Goal: Information Seeking & Learning: Find specific fact

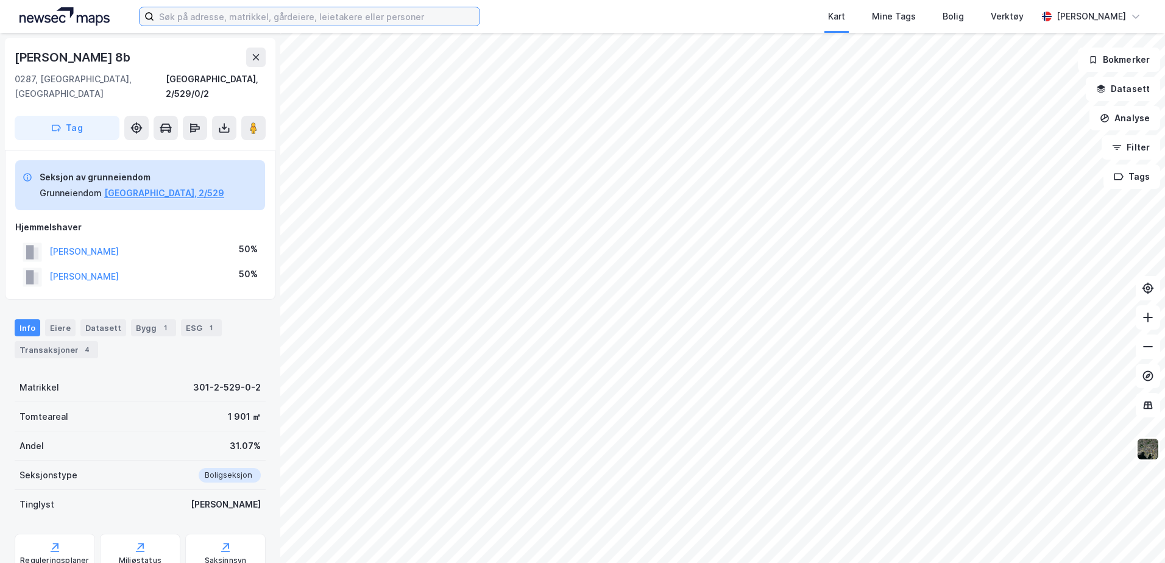
click at [194, 14] on input at bounding box center [316, 16] width 325 height 18
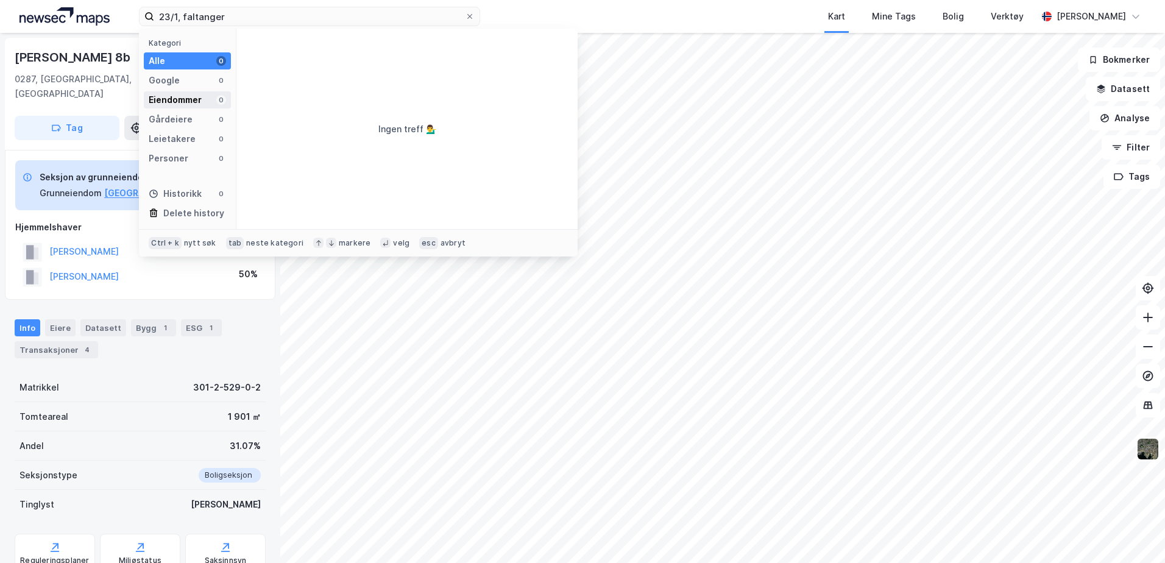
click at [159, 104] on div "Eiendommer" at bounding box center [175, 100] width 53 height 15
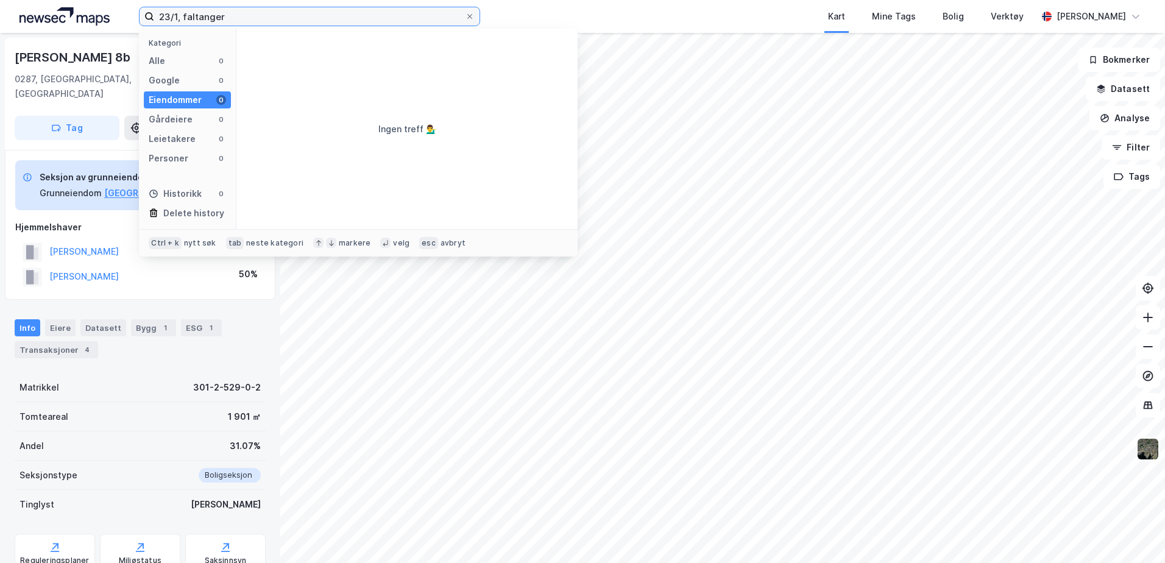
click at [232, 11] on input "23/1, faltanger" at bounding box center [309, 16] width 311 height 18
click at [195, 16] on input "23/1, faltanger" at bounding box center [309, 16] width 311 height 18
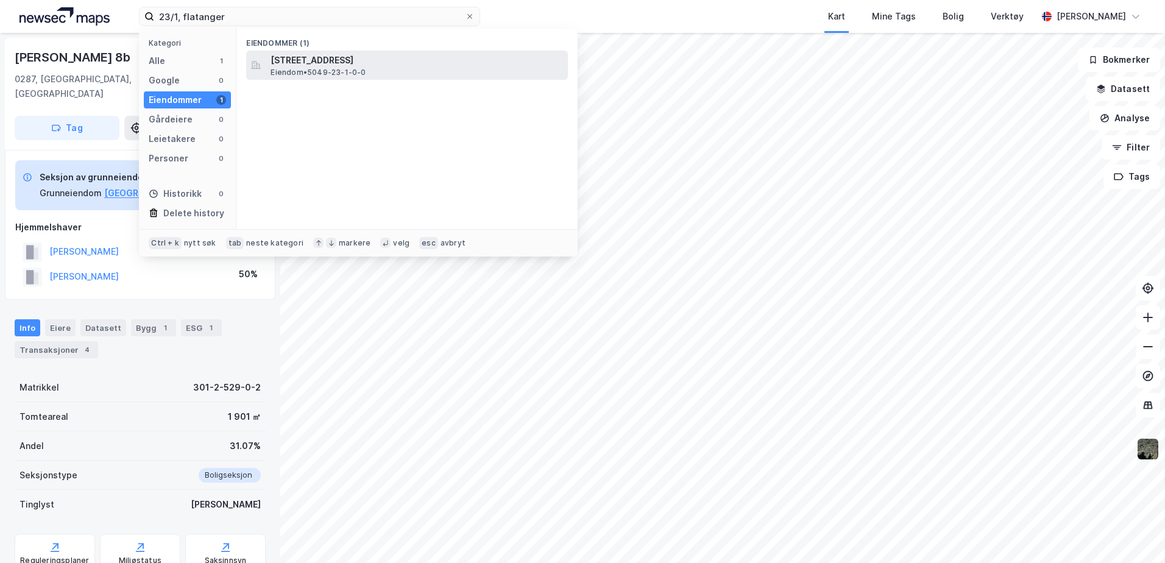
click at [313, 60] on span "[STREET_ADDRESS]" at bounding box center [417, 60] width 292 height 15
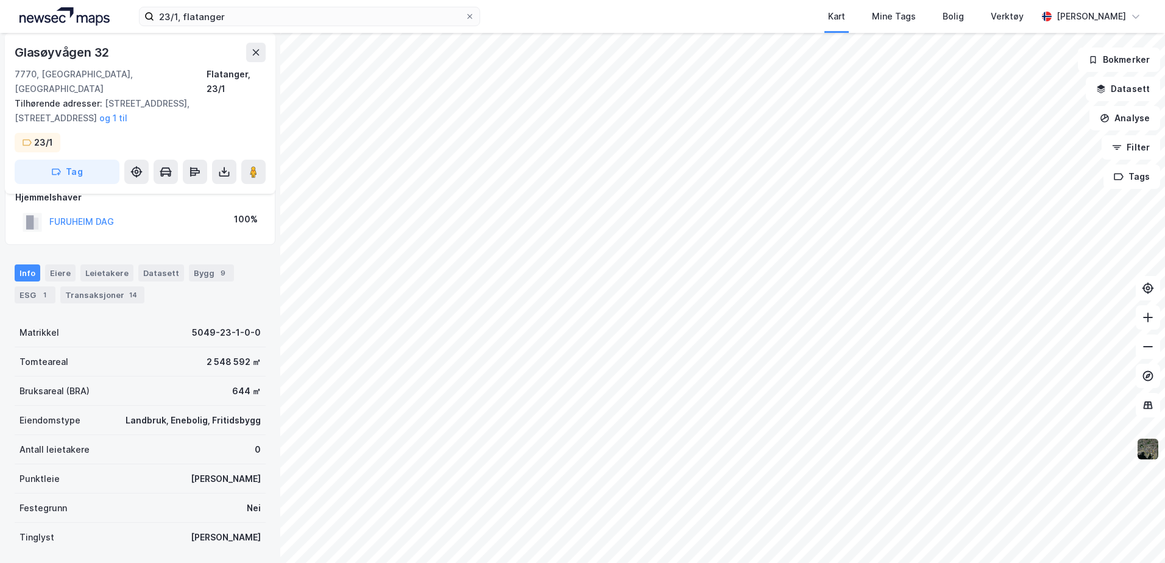
scroll to position [3, 0]
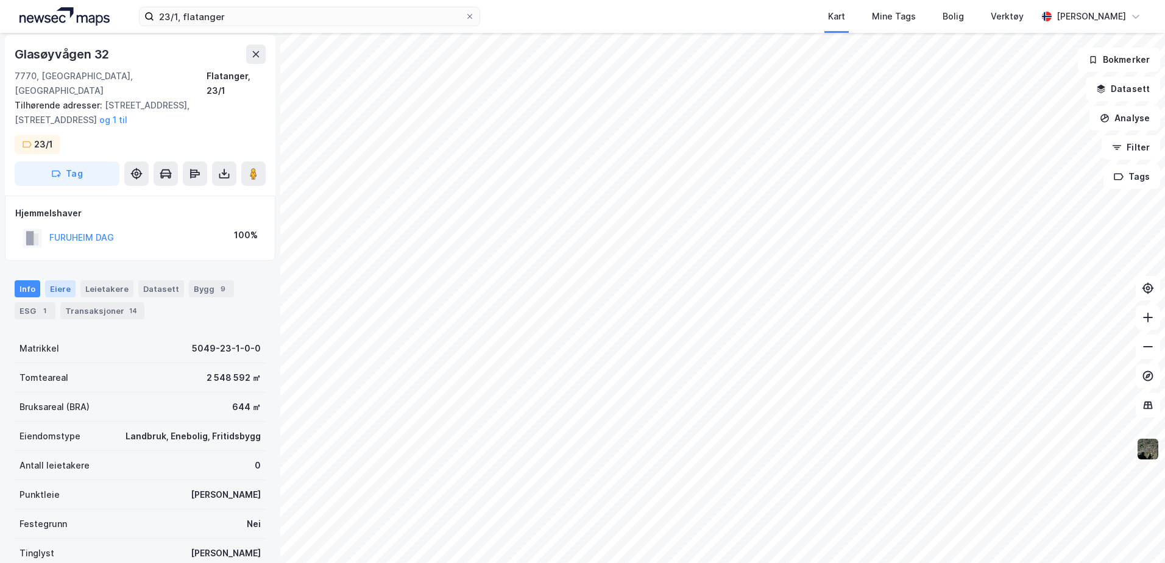
click at [54, 280] on div "Eiere" at bounding box center [60, 288] width 30 height 17
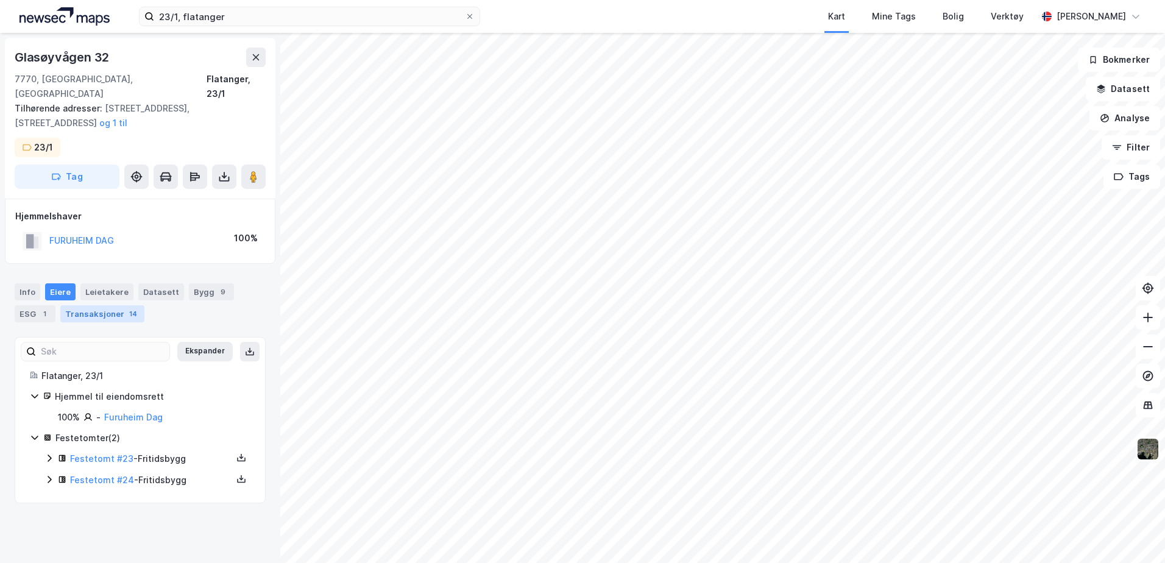
click at [117, 305] on div "Transaksjoner 14" at bounding box center [102, 313] width 84 height 17
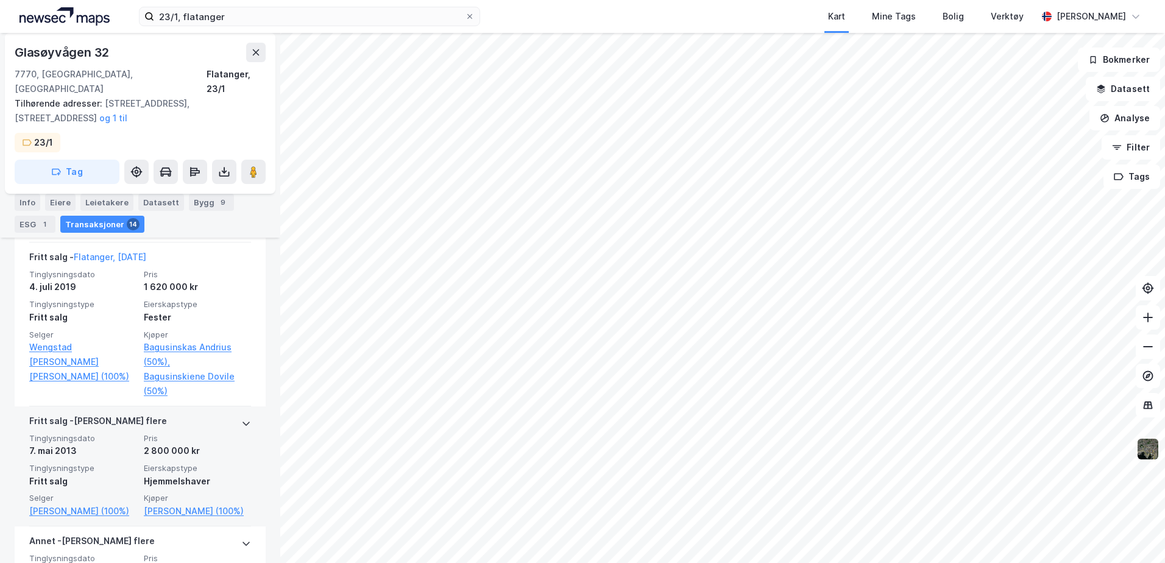
scroll to position [487, 0]
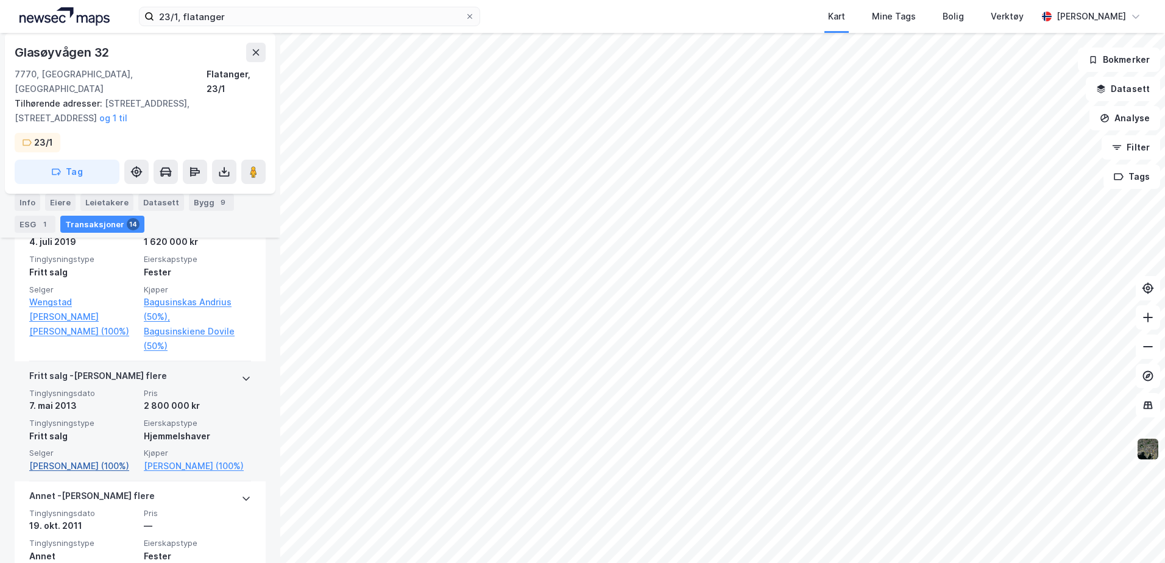
click at [79, 460] on link "[PERSON_NAME] (100%)" at bounding box center [82, 466] width 107 height 15
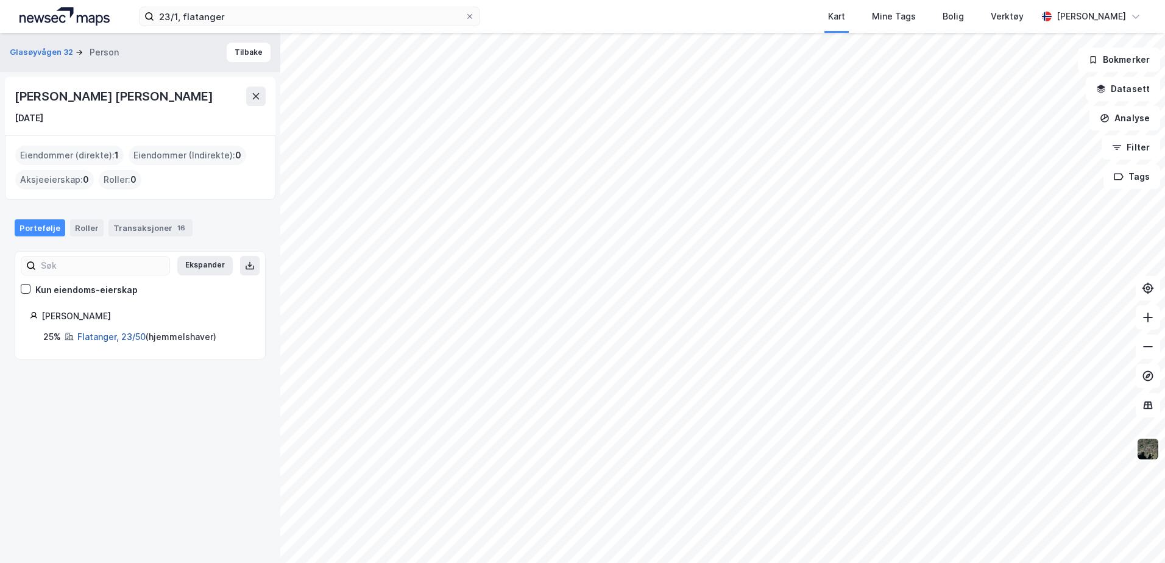
click at [105, 338] on link "Flatanger, 23/50" at bounding box center [111, 336] width 68 height 10
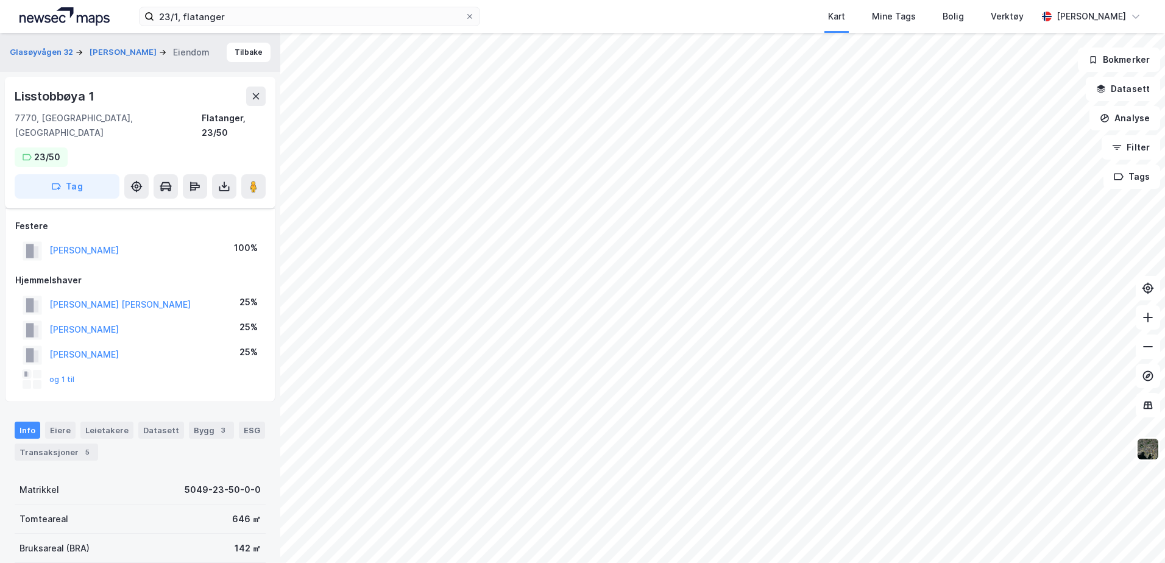
scroll to position [274, 0]
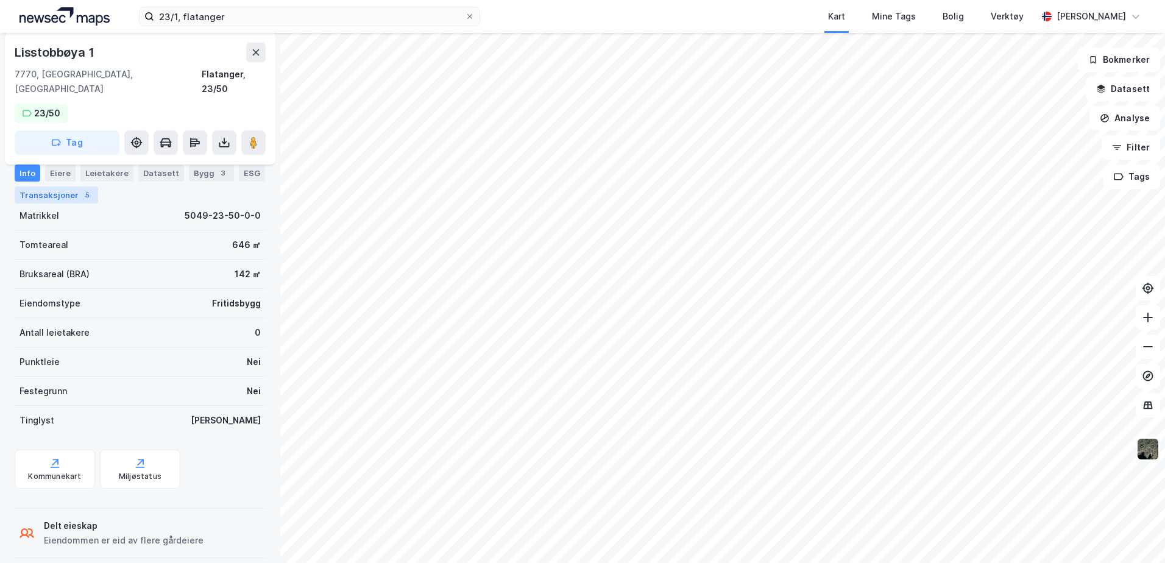
click at [32, 195] on div "Transaksjoner 5" at bounding box center [56, 194] width 83 height 17
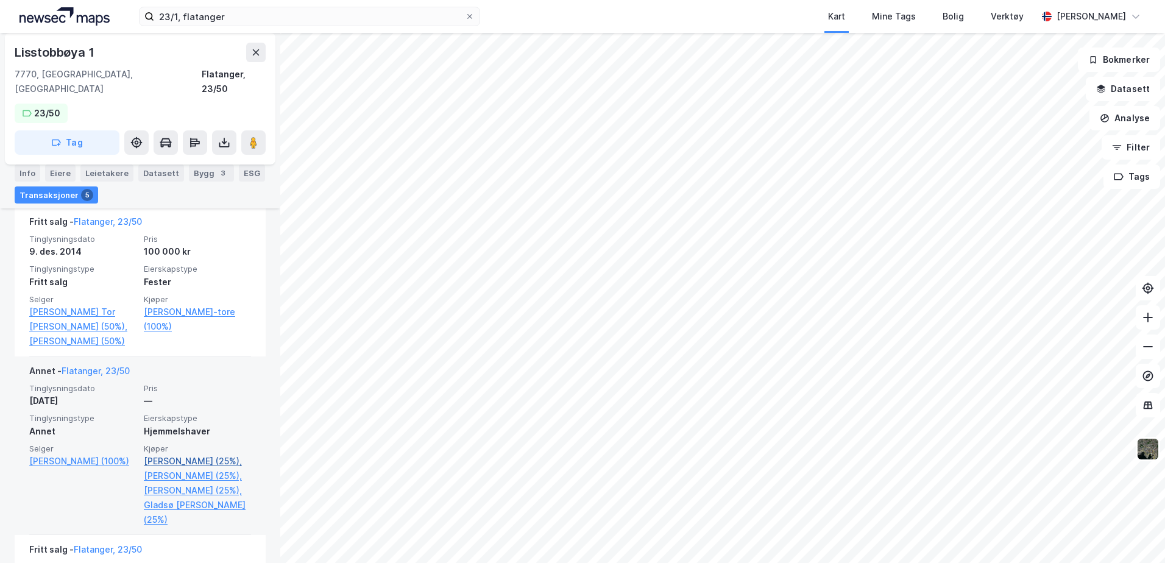
scroll to position [640, 0]
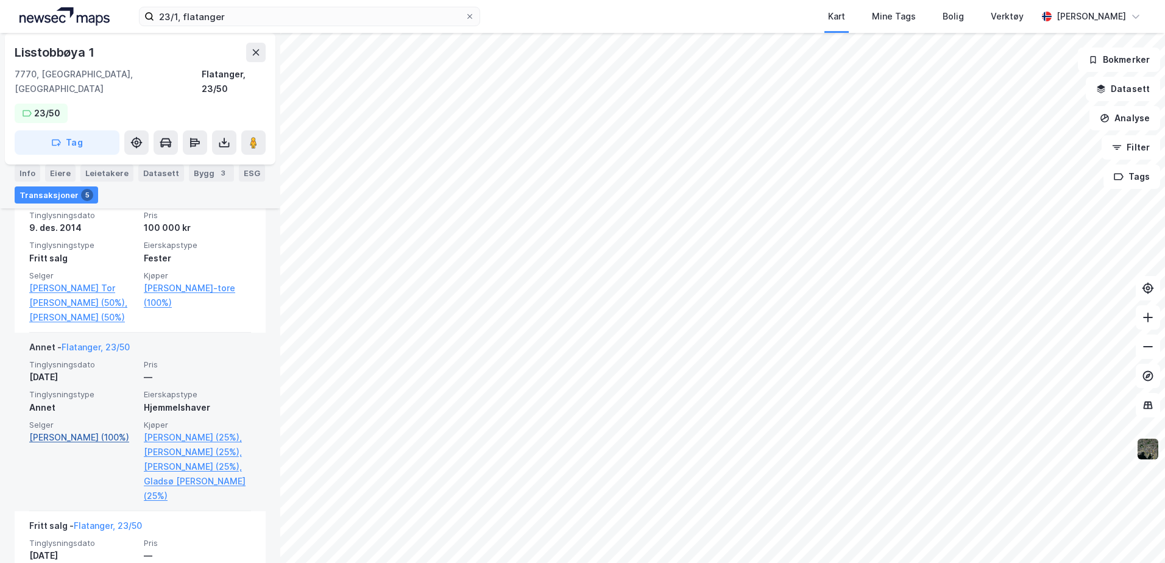
click at [37, 430] on link "[PERSON_NAME] (100%)" at bounding box center [82, 437] width 107 height 15
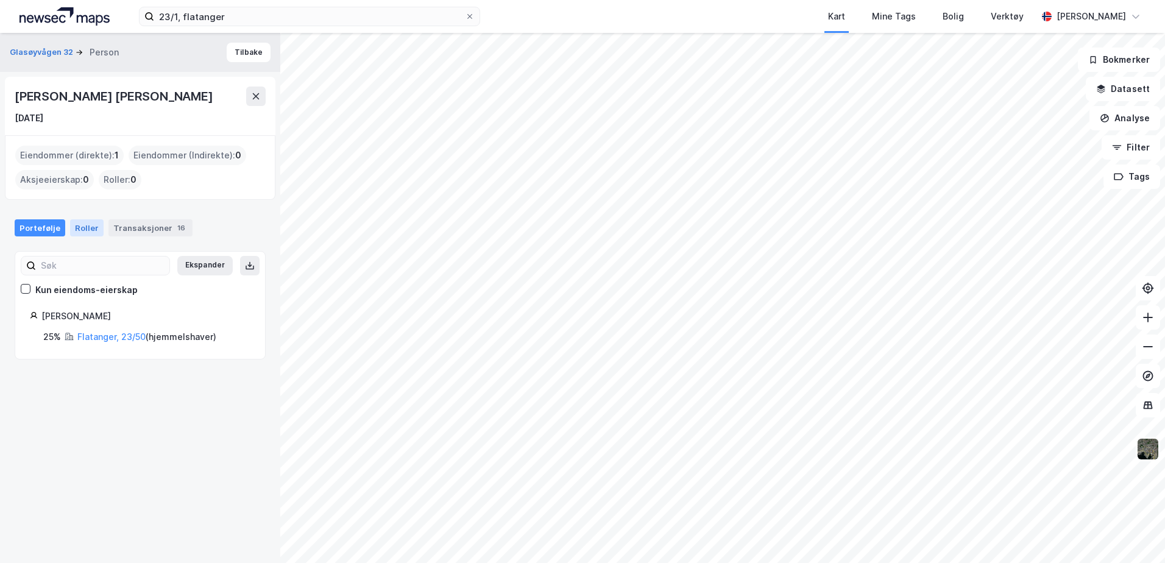
click at [85, 229] on div "Roller" at bounding box center [87, 227] width 34 height 17
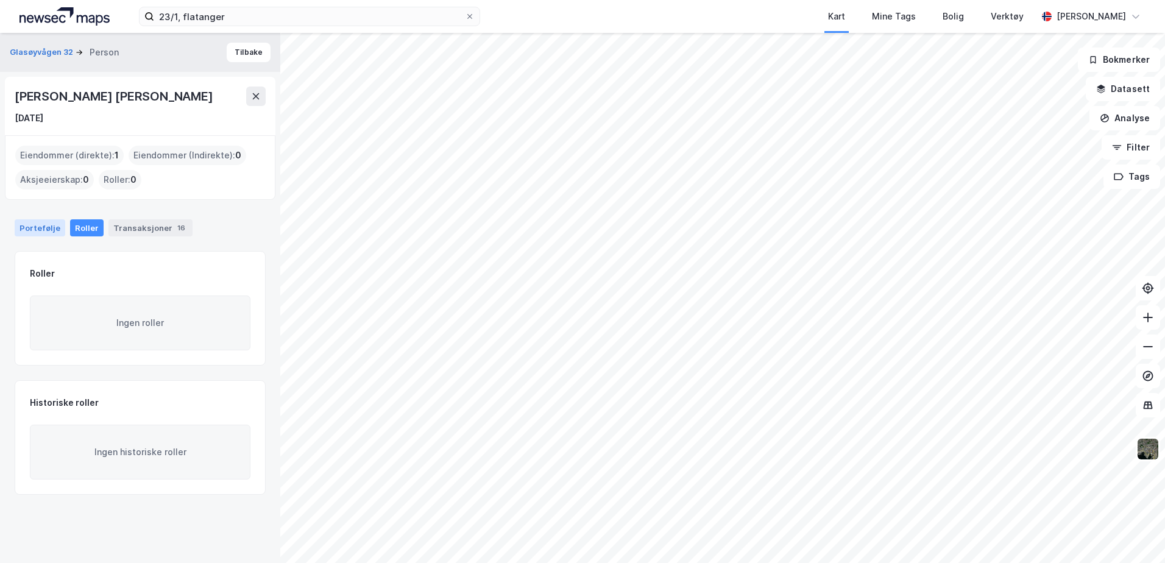
click at [43, 228] on div "Portefølje" at bounding box center [40, 227] width 51 height 17
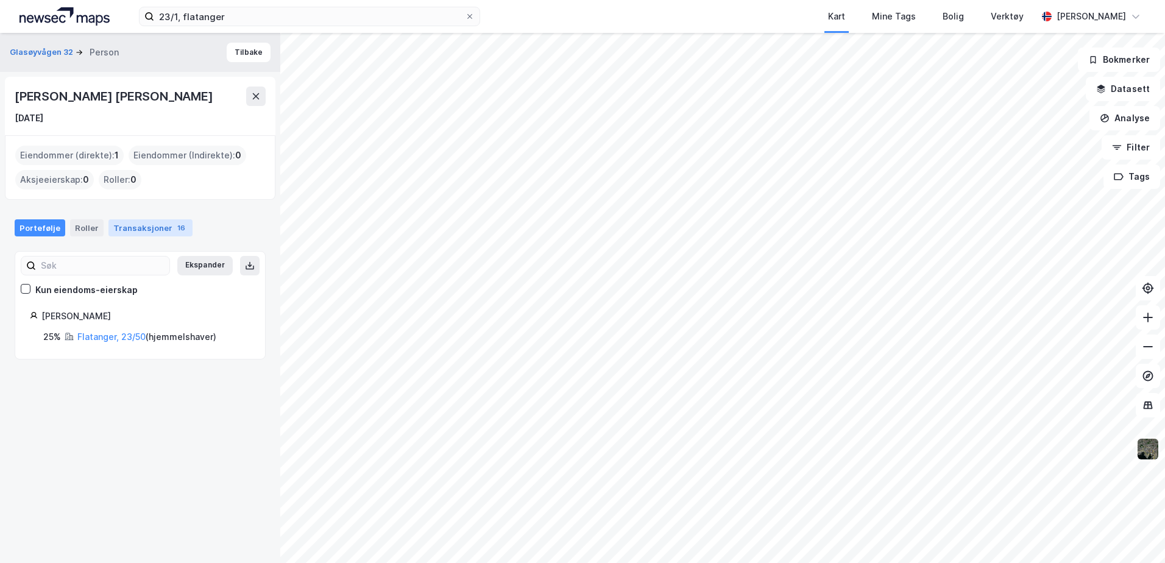
click at [125, 227] on div "Transaksjoner 16" at bounding box center [150, 227] width 84 height 17
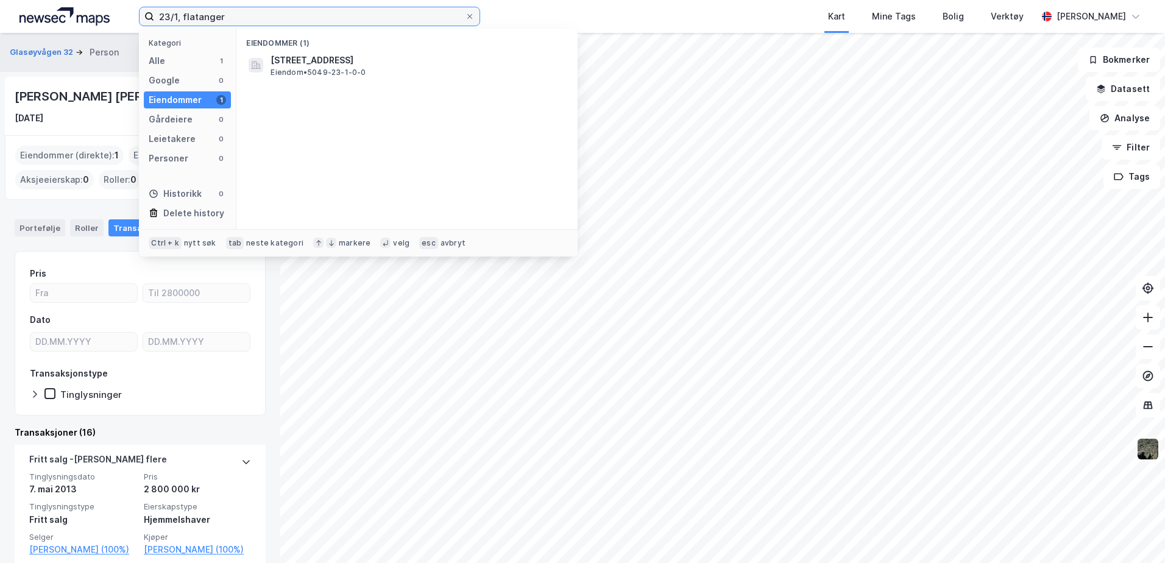
click at [320, 14] on input "23/1, flatanger" at bounding box center [309, 16] width 311 height 18
click at [175, 161] on div "Personer" at bounding box center [169, 158] width 40 height 15
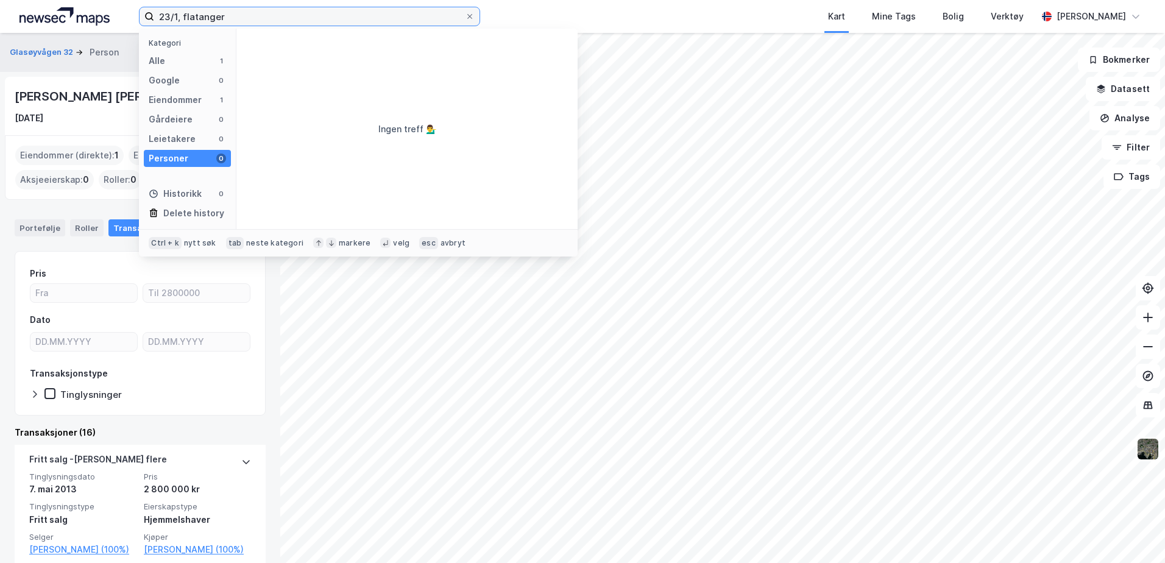
drag, startPoint x: 235, startPoint y: 16, endPoint x: 73, endPoint y: 27, distance: 163.1
click at [73, 27] on div "23/1, flatanger Kategori Alle 1 Google 0 Eiendommer 1 Gårdeiere 0 Leietakere 0 …" at bounding box center [582, 16] width 1165 height 33
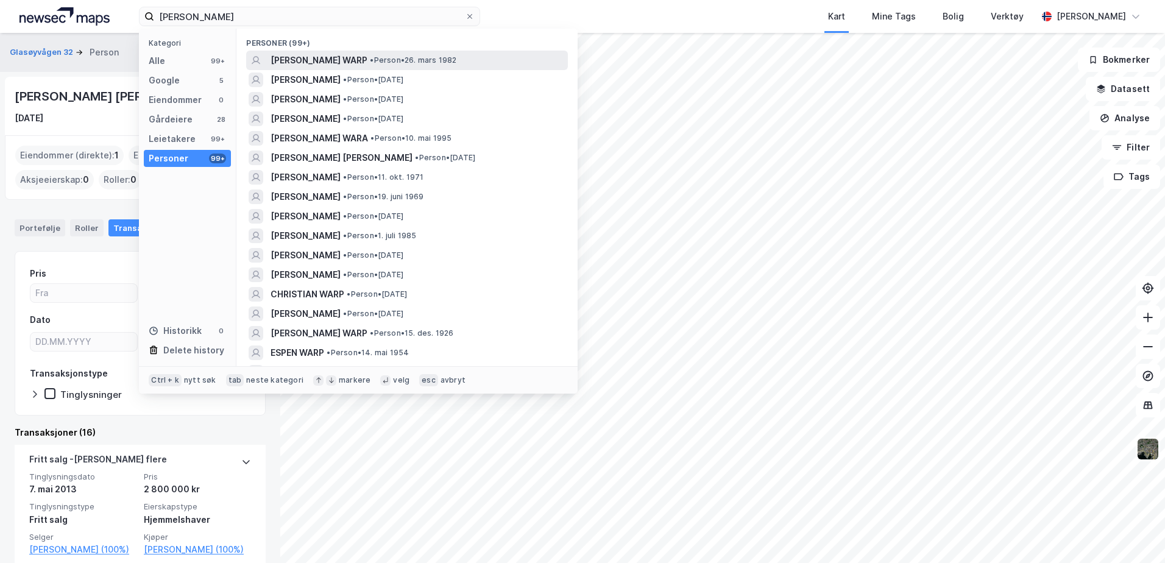
click at [306, 55] on span "[PERSON_NAME] WARP" at bounding box center [319, 60] width 97 height 15
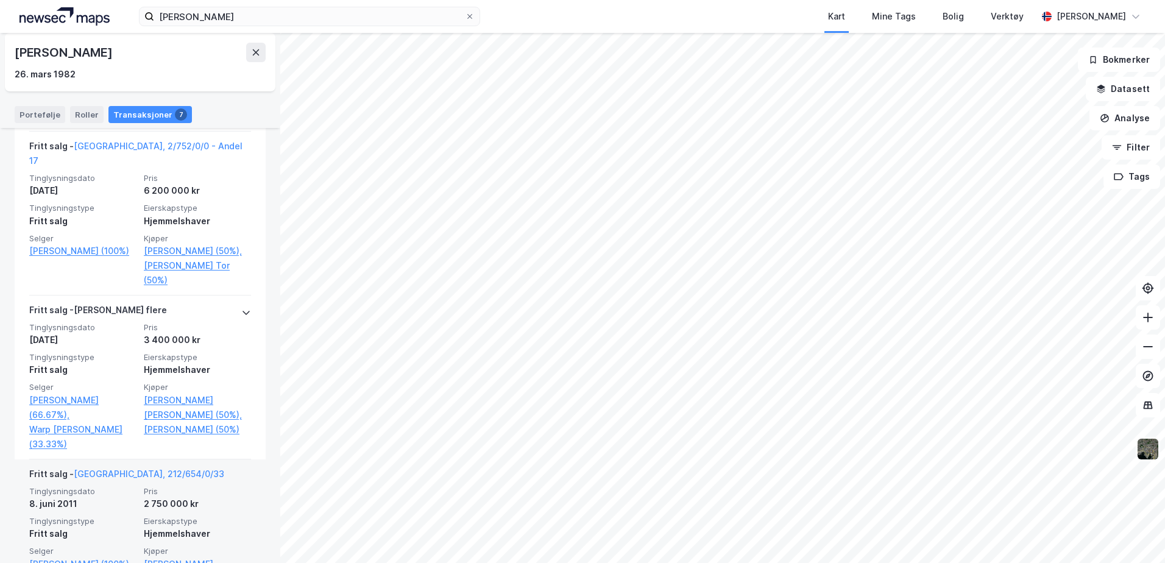
scroll to position [799, 0]
click at [62, 556] on link "[PERSON_NAME] (100%)" at bounding box center [82, 563] width 107 height 15
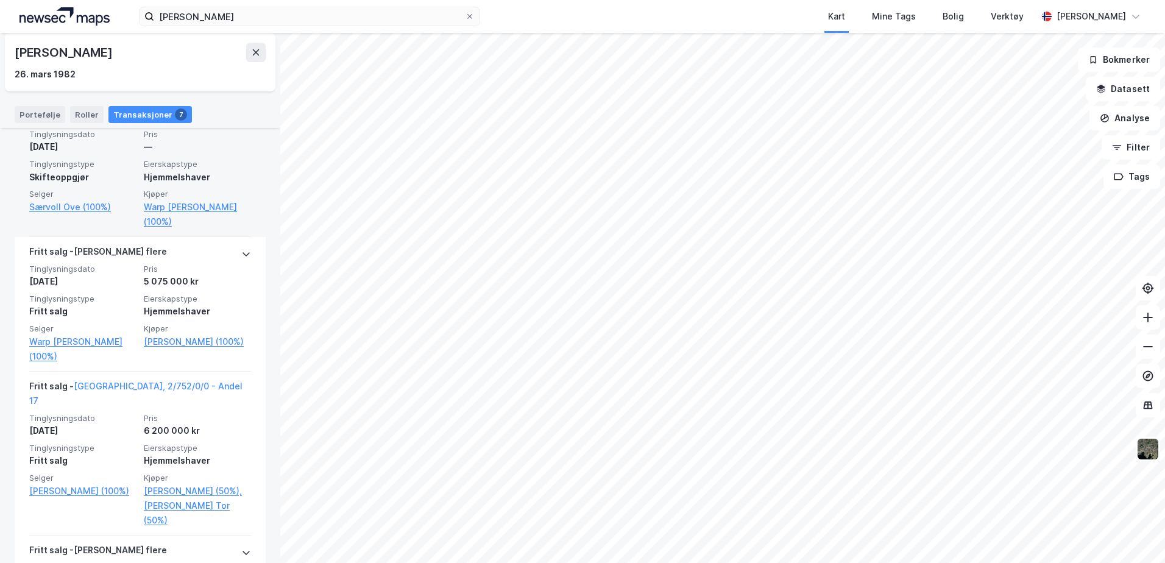
scroll to position [609, 0]
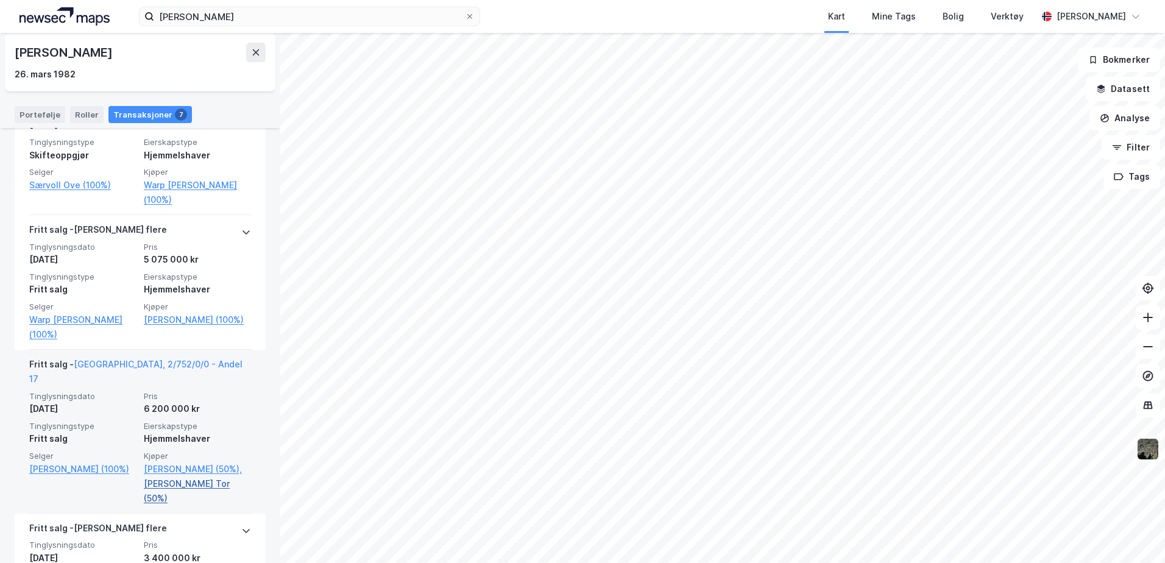
click at [194, 476] on link "[PERSON_NAME] Tor (50%)" at bounding box center [197, 490] width 107 height 29
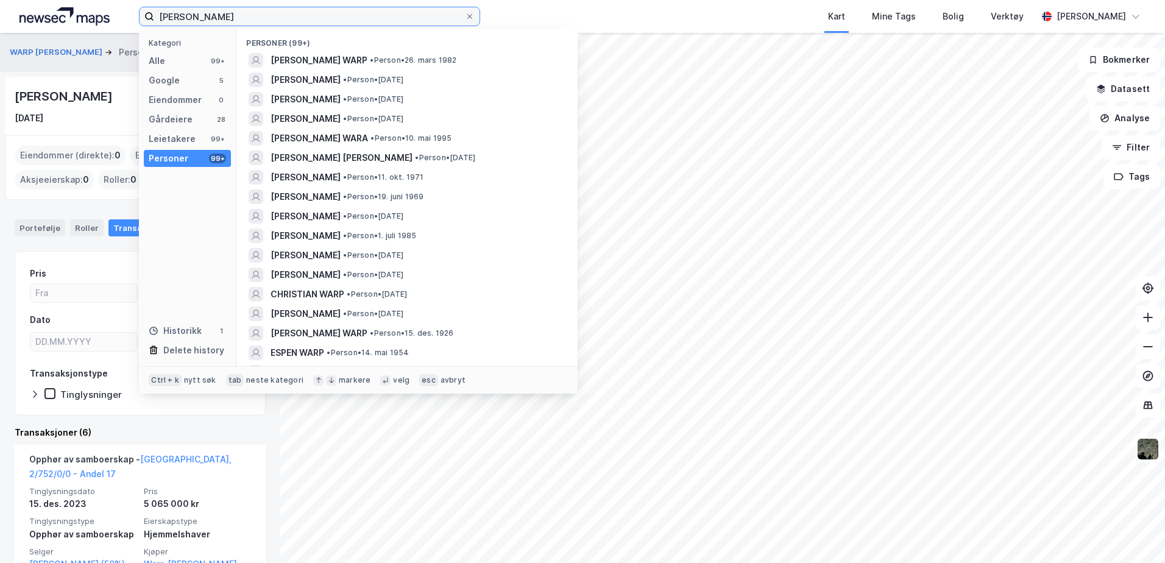
drag, startPoint x: 234, startPoint y: 13, endPoint x: 147, endPoint y: 20, distance: 87.4
click at [147, 20] on label "[PERSON_NAME]" at bounding box center [309, 16] width 341 height 19
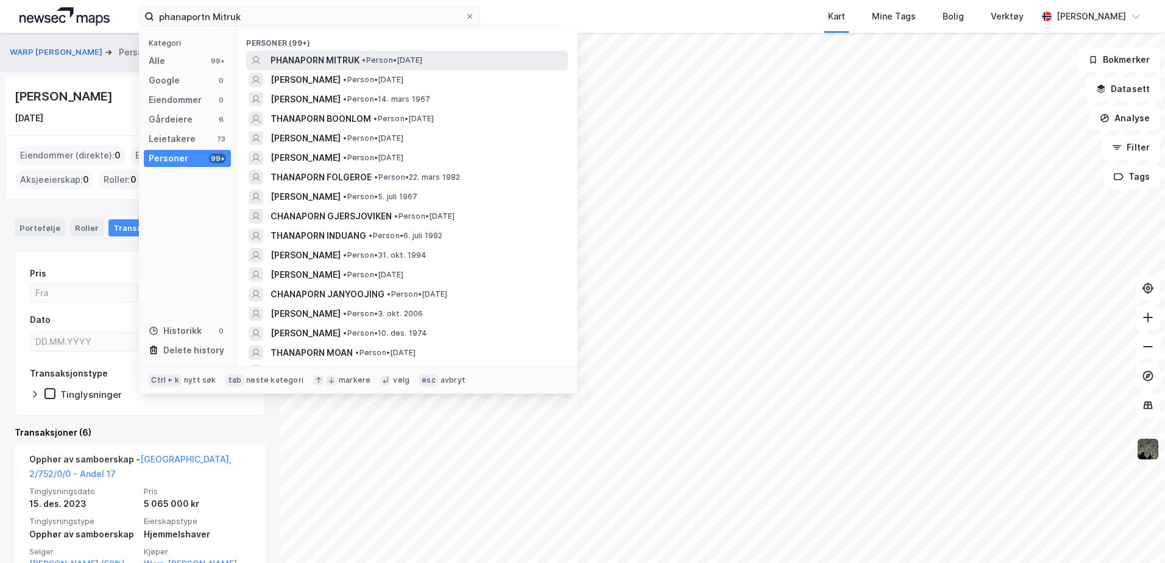
click at [325, 62] on span "PHANAPORN MITRUK" at bounding box center [315, 60] width 89 height 15
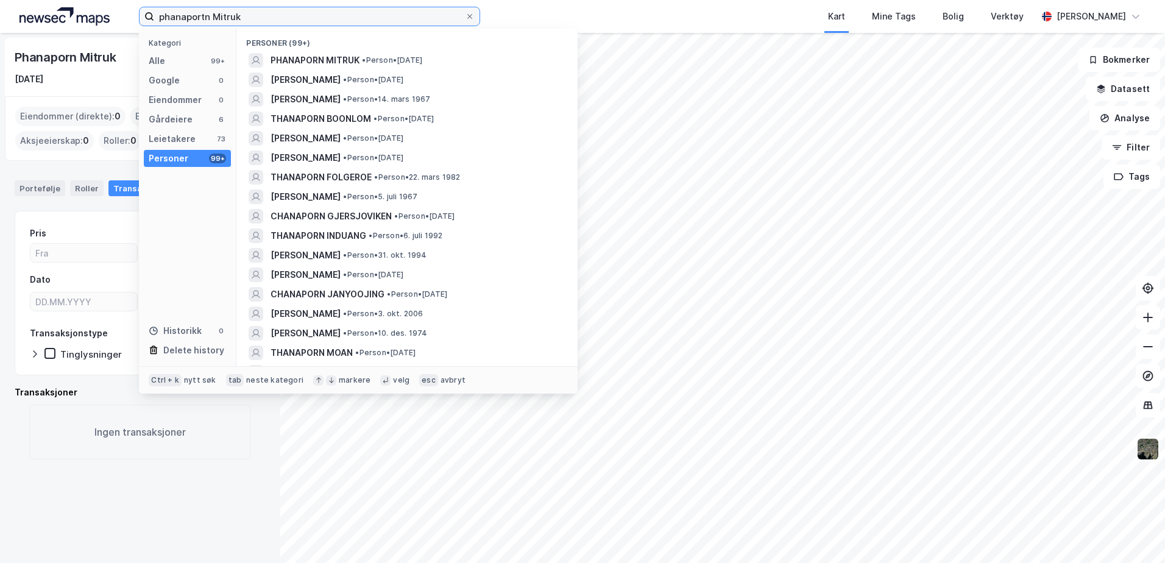
click at [163, 15] on input "phanaportn Mitruk" at bounding box center [309, 16] width 311 height 18
type input "Phanaportn Mitruk"
click at [152, 157] on div "Personer" at bounding box center [169, 158] width 40 height 15
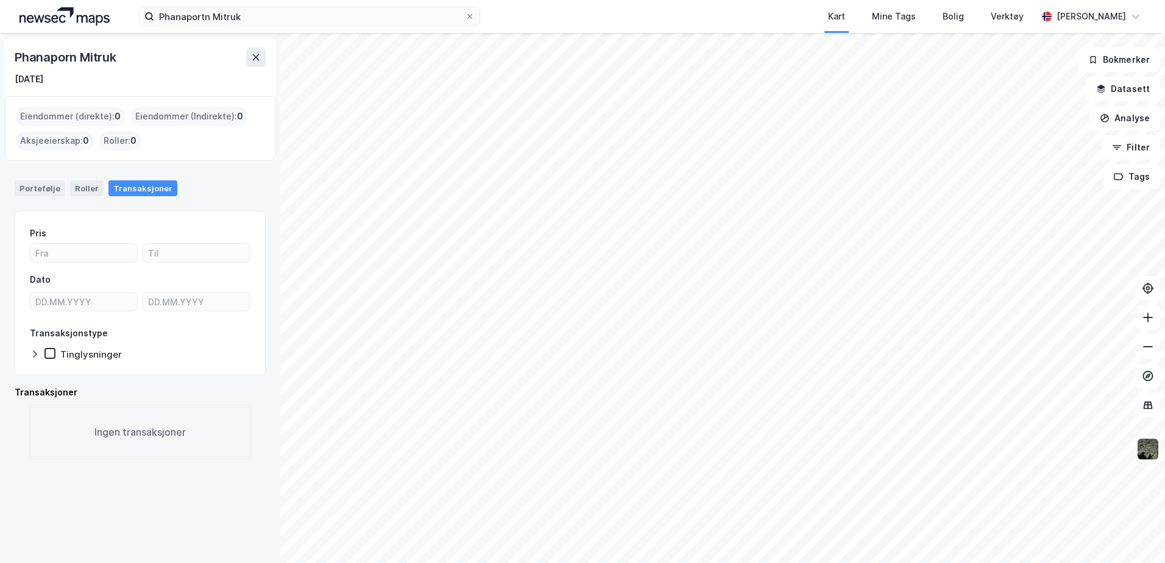
click at [217, 450] on div "Ingen transaksjoner" at bounding box center [140, 432] width 222 height 55
